Goal: Information Seeking & Learning: Check status

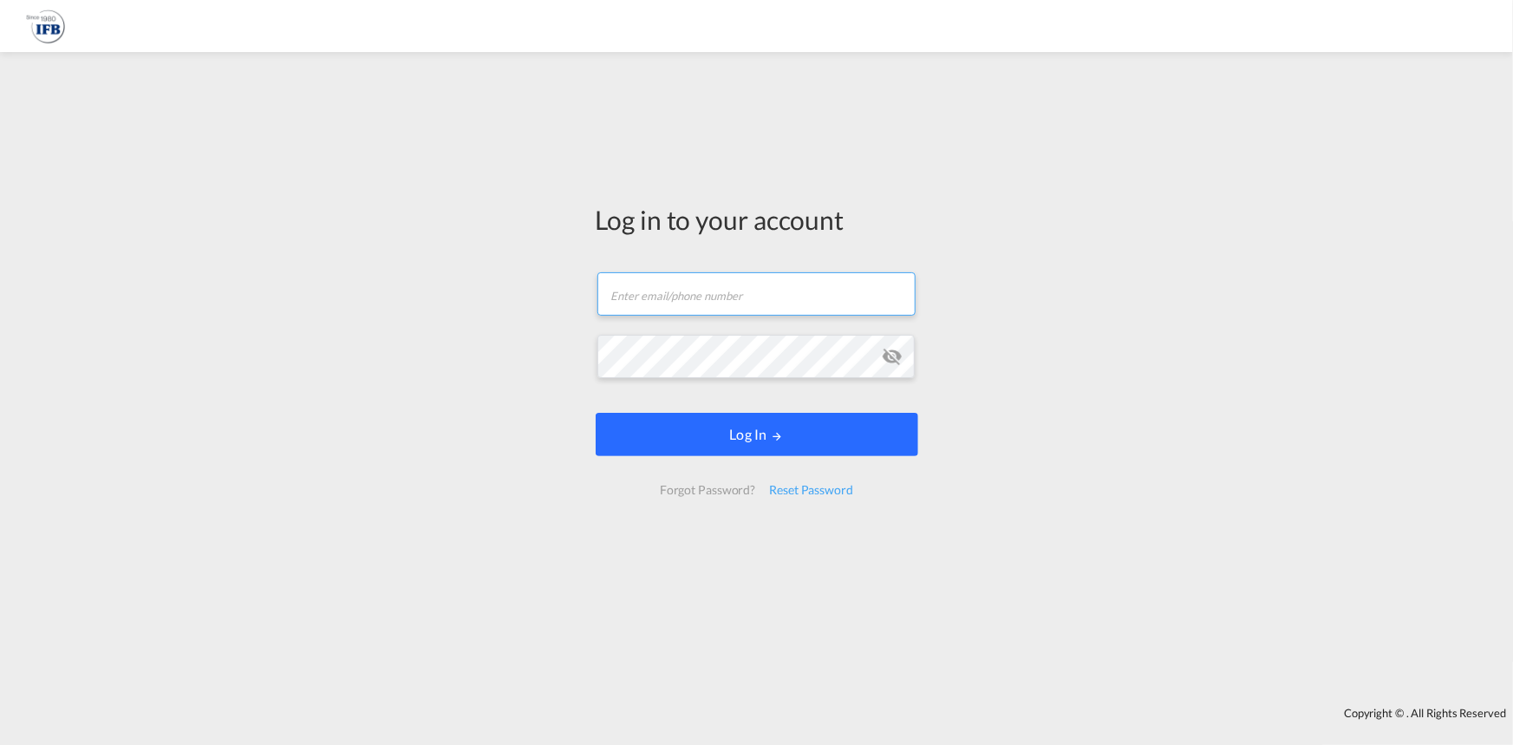
type input "[DOMAIN_NAME][EMAIL_ADDRESS][DOMAIN_NAME]"
click at [755, 443] on button "Log In" at bounding box center [757, 434] width 323 height 43
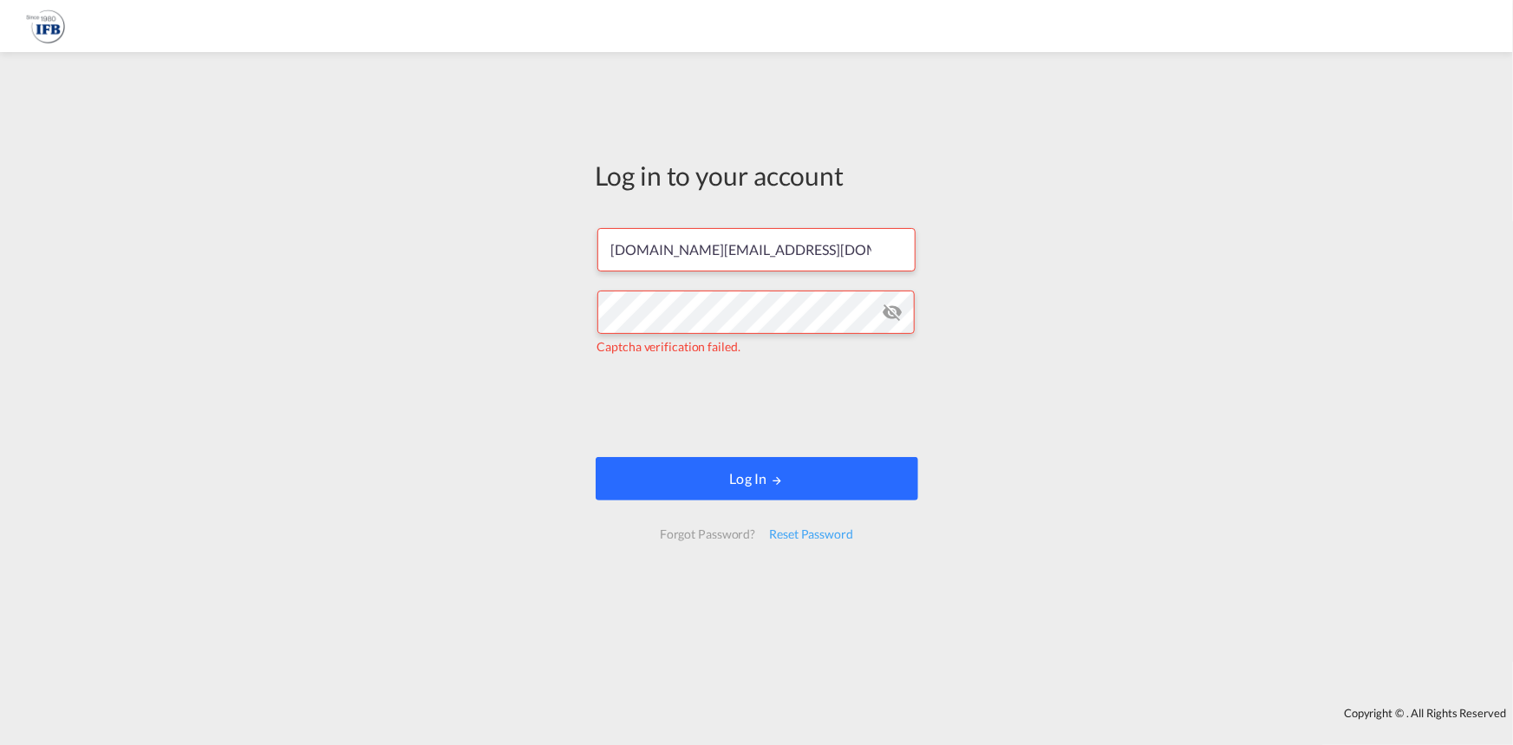
click at [748, 486] on button "Log In" at bounding box center [757, 478] width 323 height 43
